Goal: Information Seeking & Learning: Learn about a topic

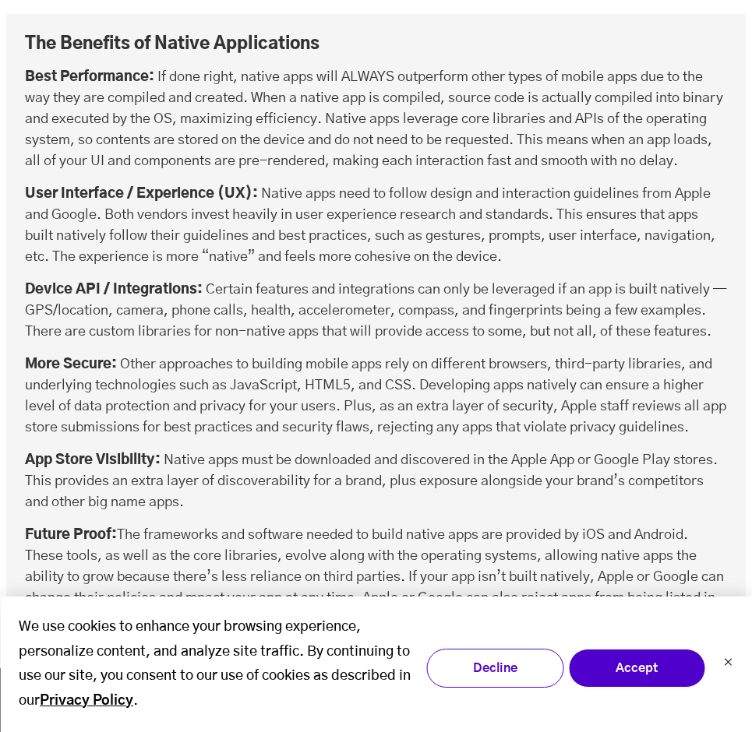
scroll to position [4231, 0]
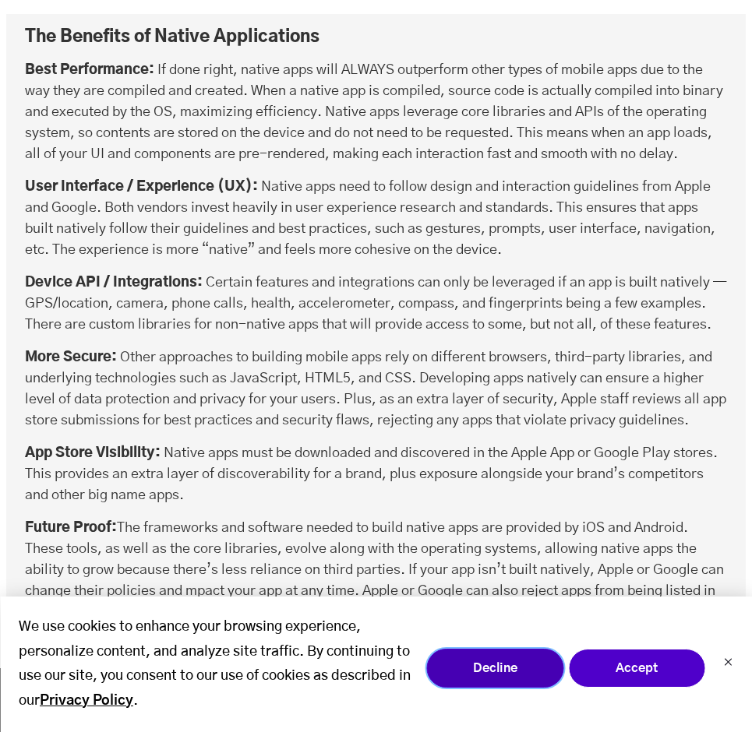
click at [491, 660] on button "Decline" at bounding box center [494, 668] width 137 height 39
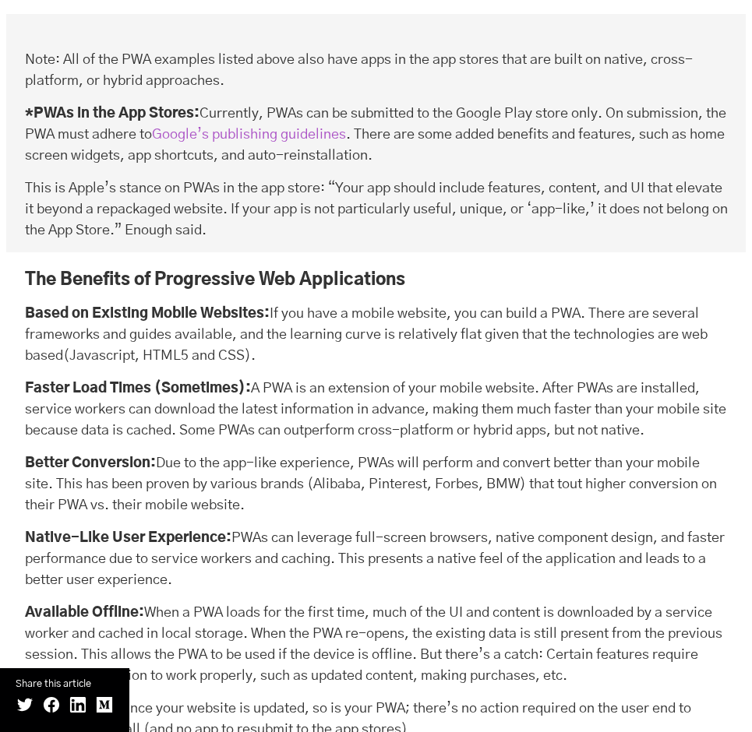
scroll to position [9864, 0]
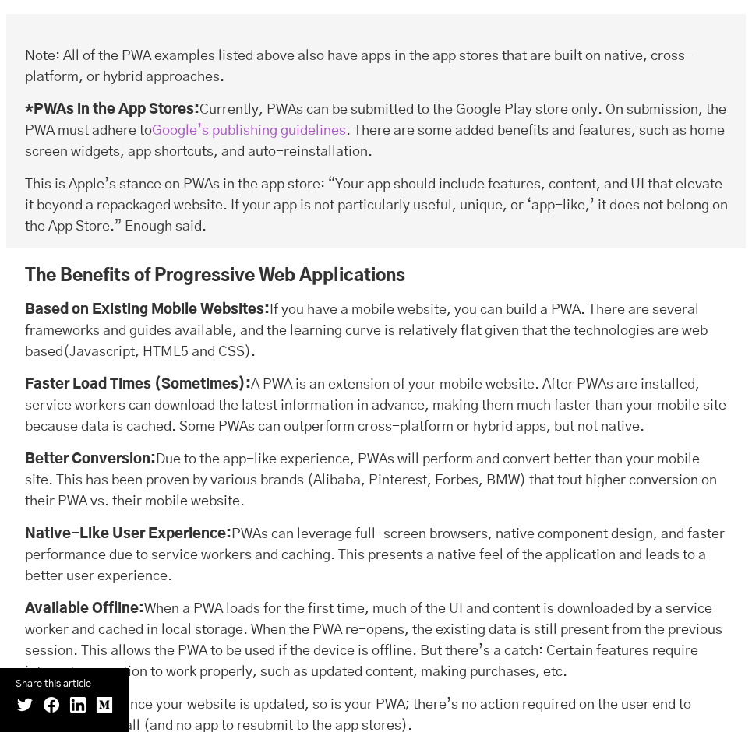
click at [244, 408] on div "The Benefits of Progressive Web Applications Based on Existing Mobile Websites:…" at bounding box center [376, 554] width 702 height 580
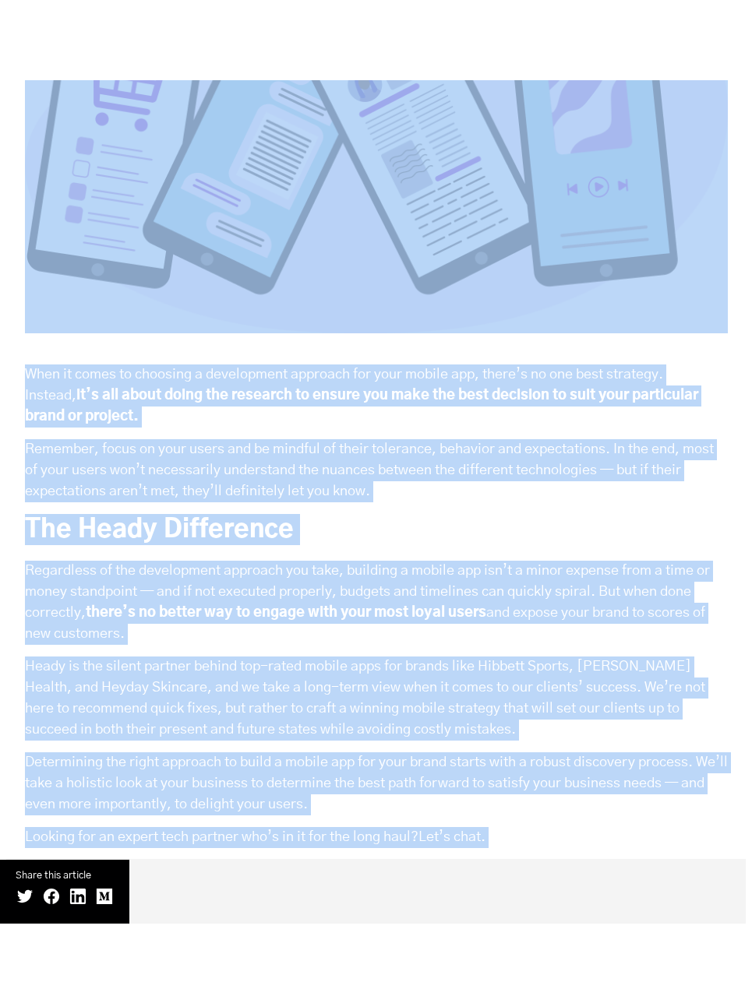
scroll to position [15720, 0]
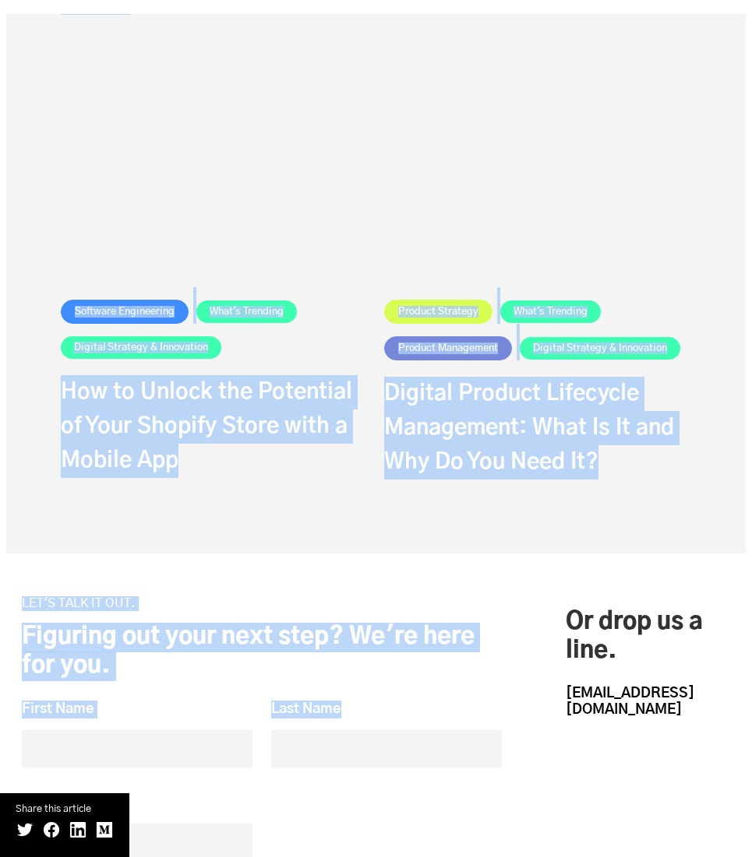
drag, startPoint x: 312, startPoint y: 857, endPoint x: 329, endPoint y: 971, distance: 115.6
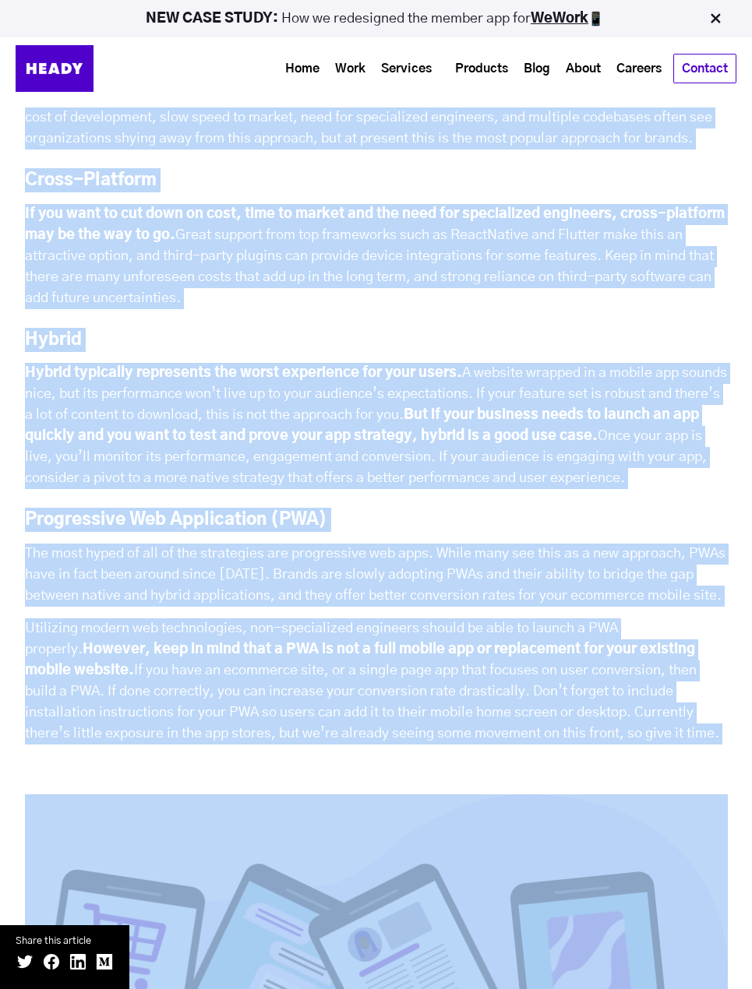
scroll to position [13200, 0]
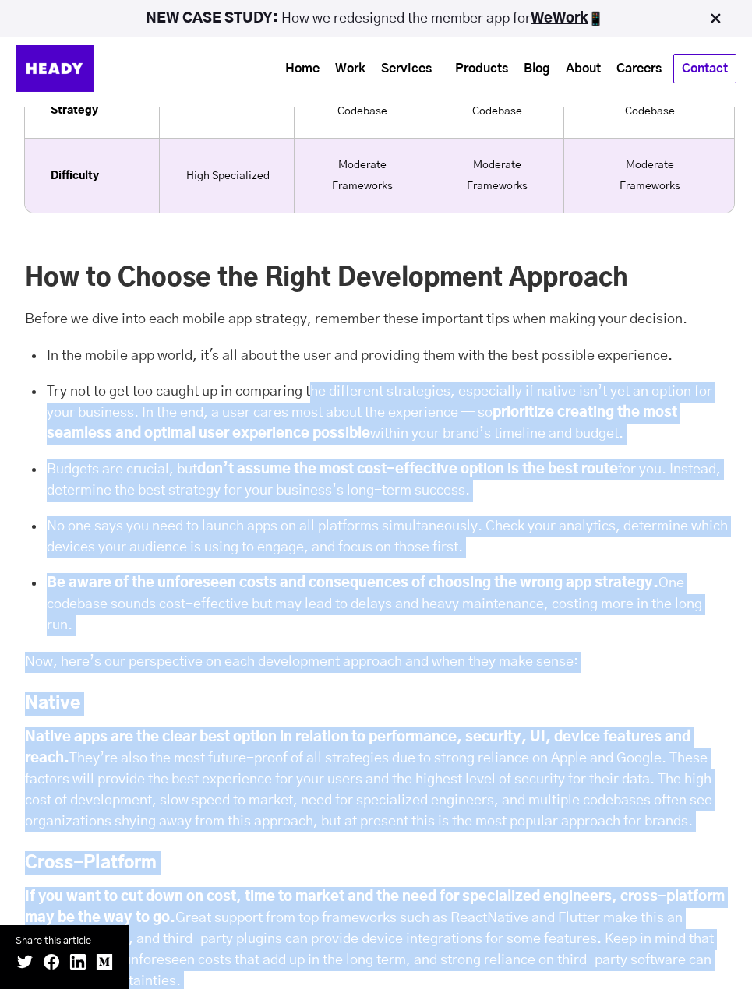
click at [646, 673] on p "Now, here’s our perspective on each development approach and when they make sen…" at bounding box center [376, 662] width 702 height 21
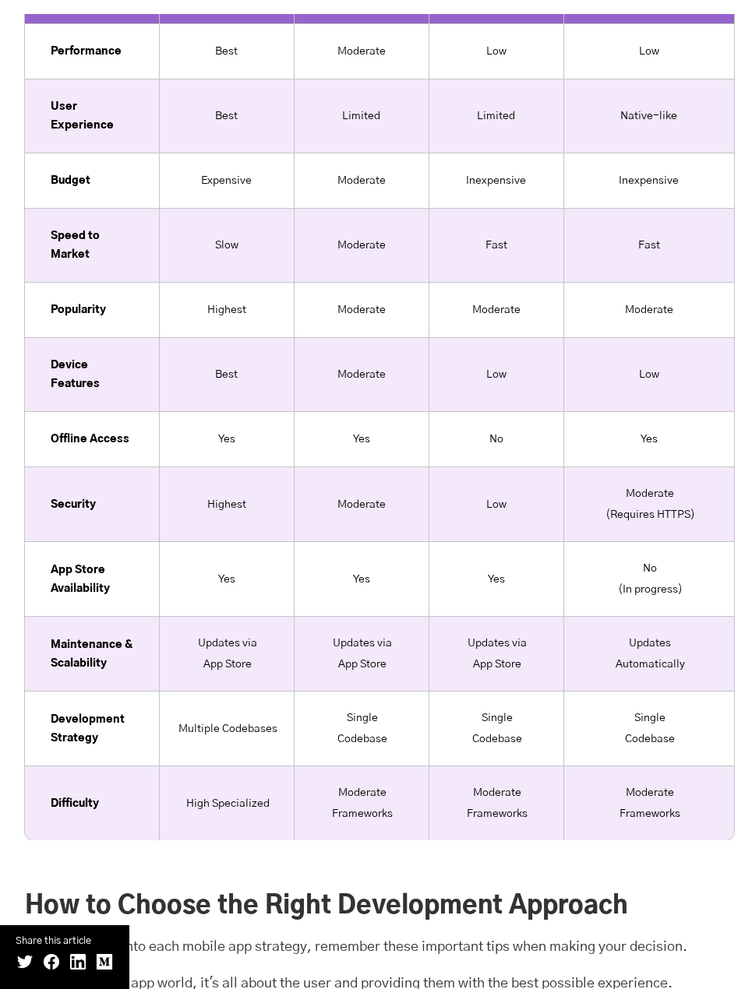
scroll to position [12568, 0]
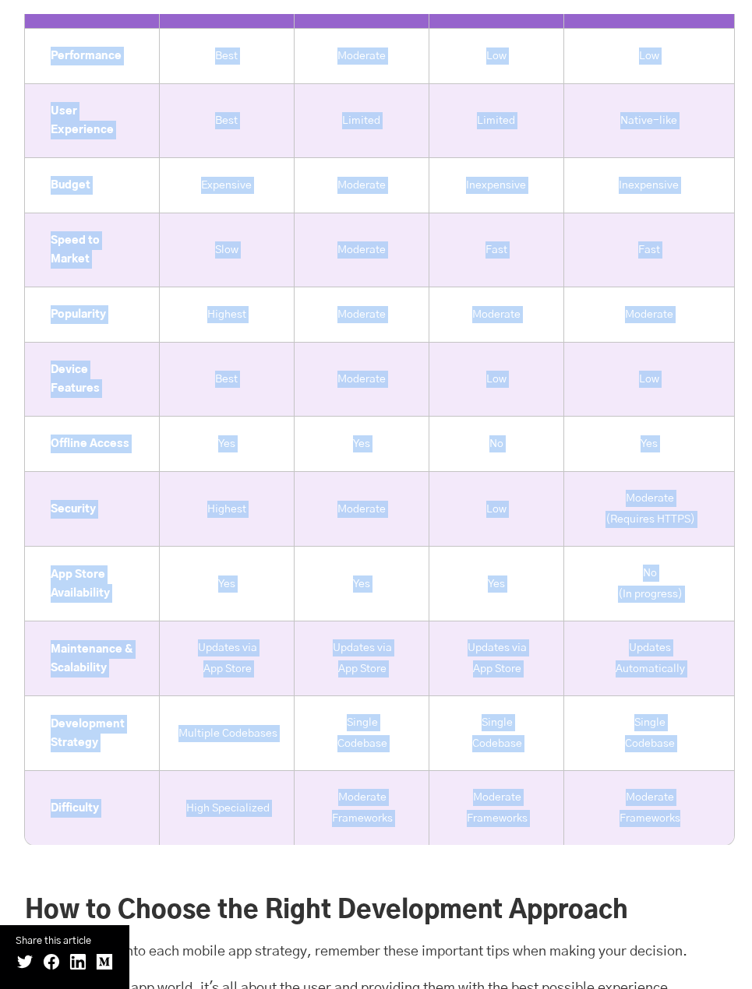
drag, startPoint x: 16, startPoint y: 46, endPoint x: 691, endPoint y: 882, distance: 1074.9
click at [691, 731] on div "So Which Mobile Application Strategy Is Best? Now that we have a clear understa…" at bounding box center [376, 45] width 734 height 1600
copy div "Focus Native Cross-Platform Hybrid Progressive Web App Performance Best Moderat…"
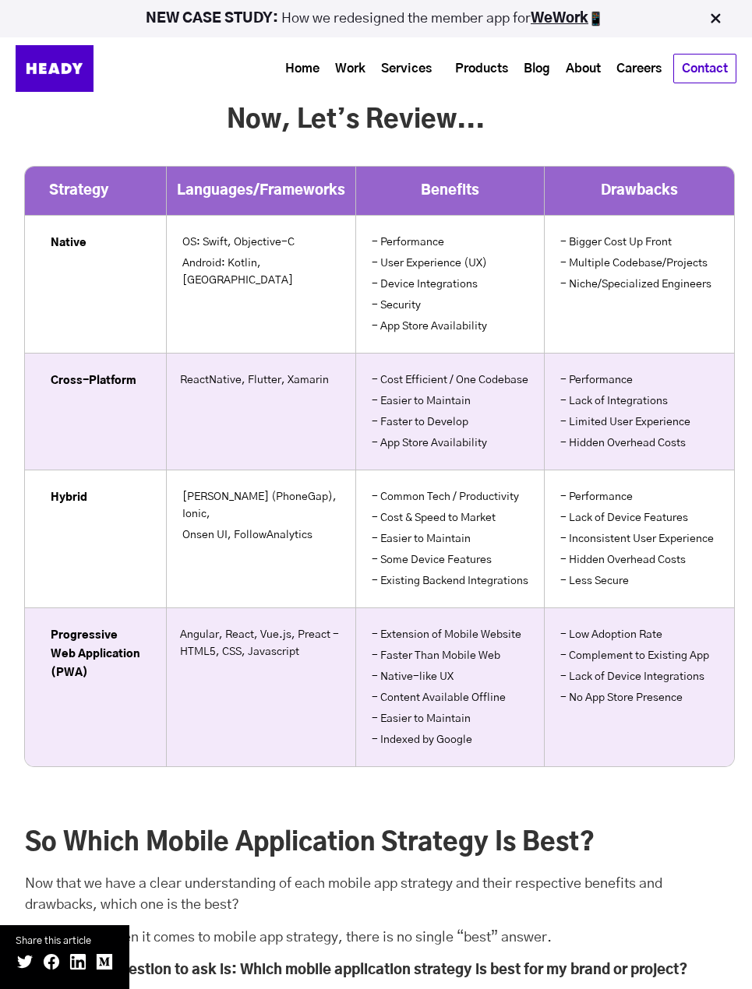
scroll to position [10984, 0]
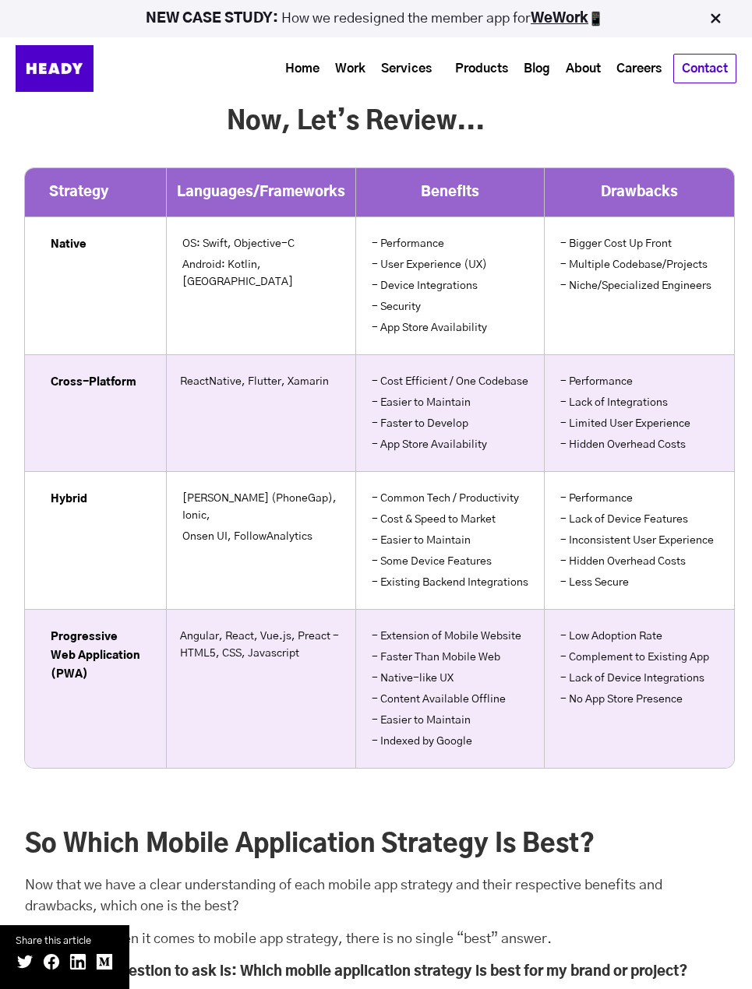
drag, startPoint x: 8, startPoint y: 217, endPoint x: 700, endPoint y: 811, distance: 911.9
copy div
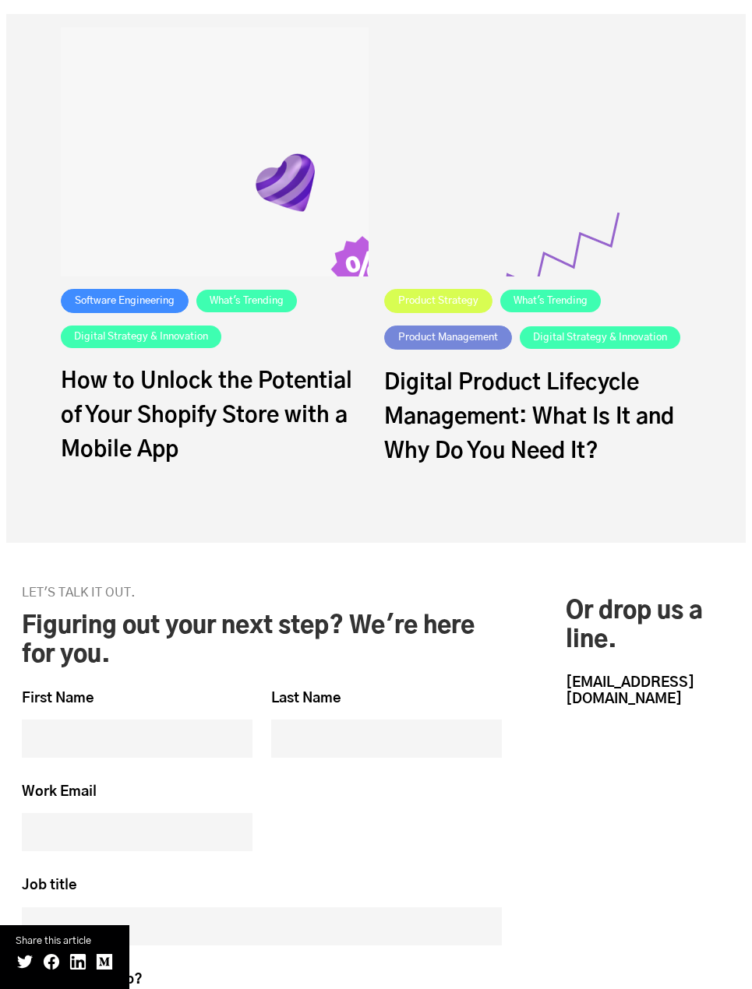
scroll to position [15734, 0]
